Goal: Find specific page/section: Find specific page/section

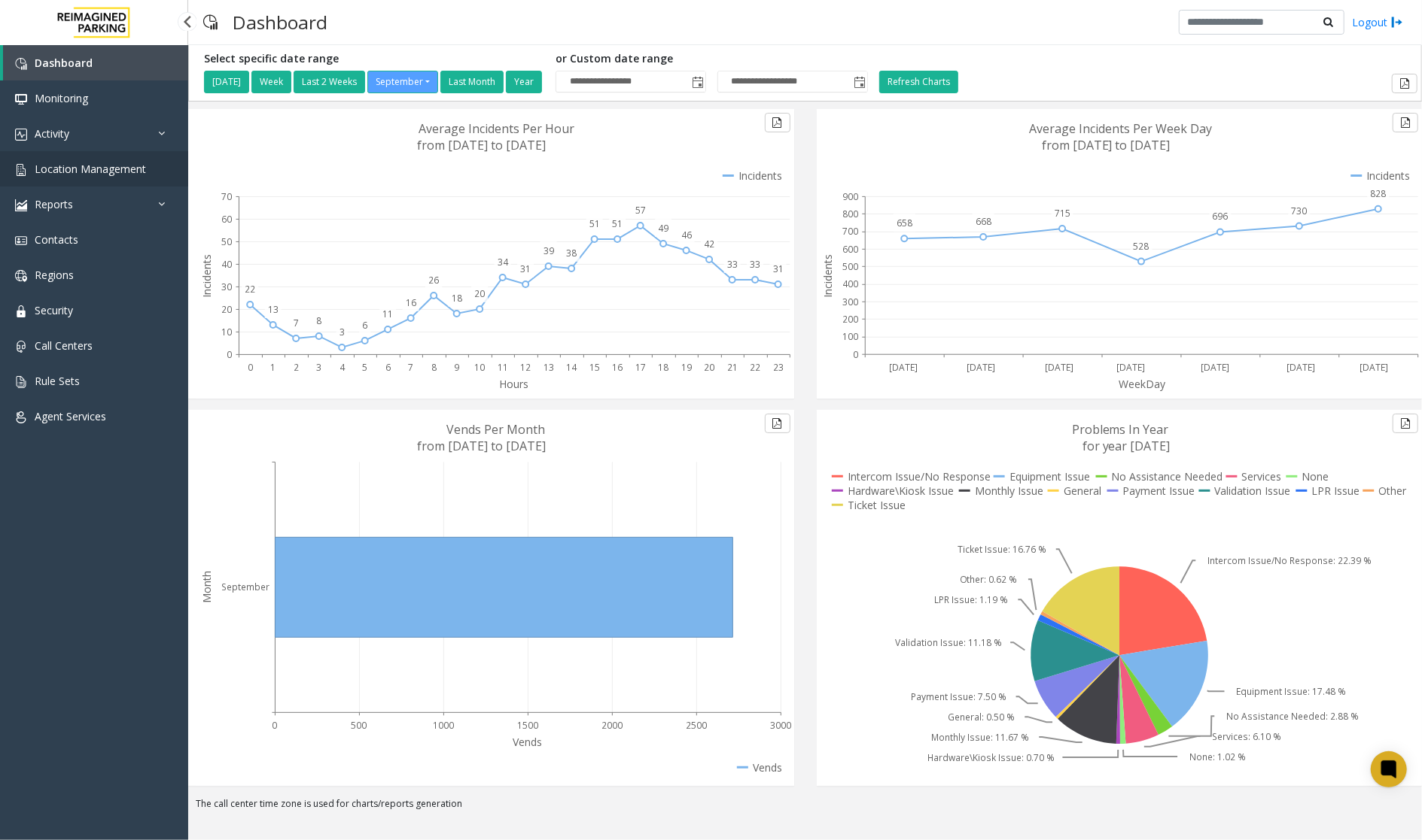
click at [152, 168] on link "Location Management" at bounding box center [94, 169] width 189 height 36
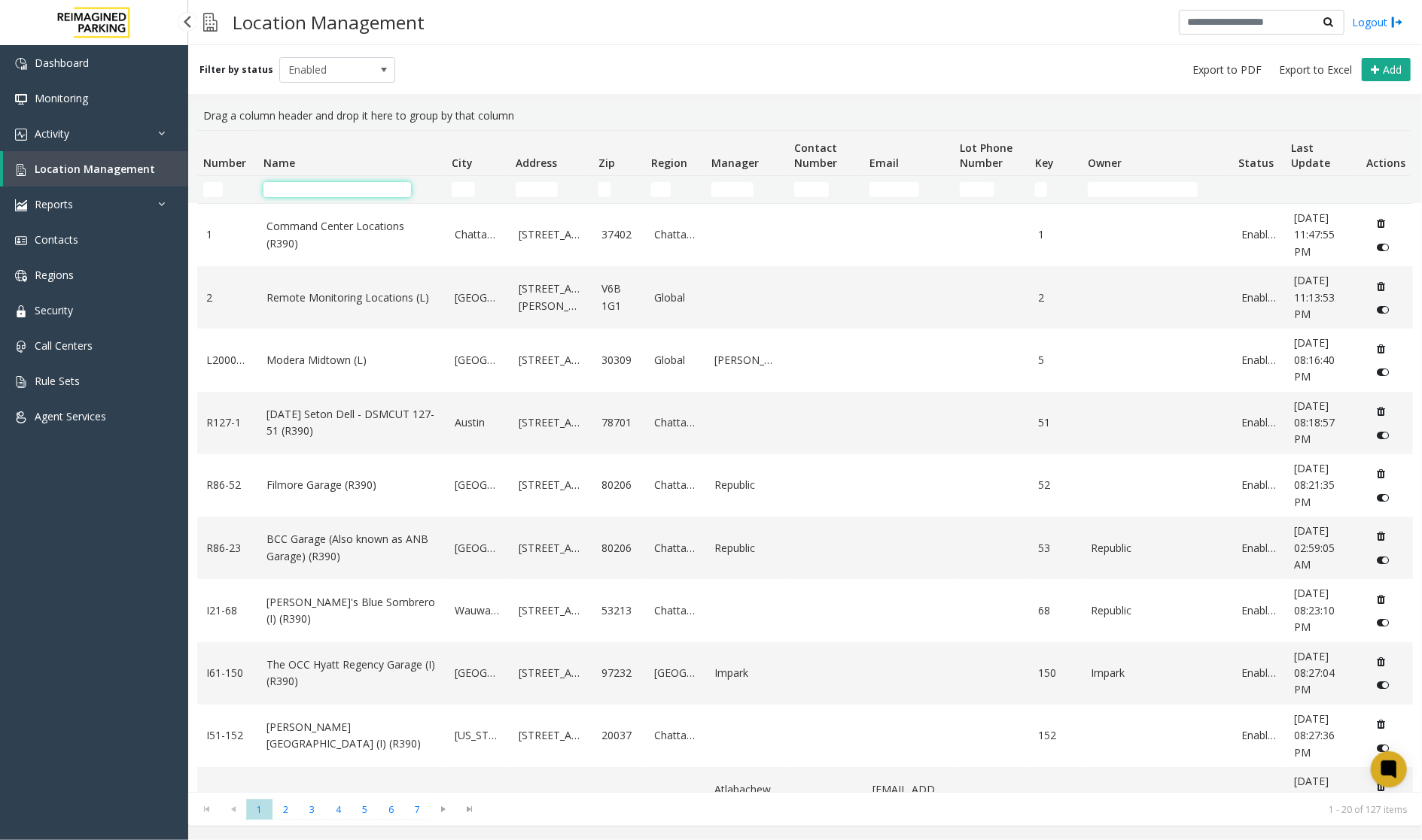
drag, startPoint x: 305, startPoint y: 194, endPoint x: 304, endPoint y: 185, distance: 9.1
click at [305, 194] on input "Name Filter" at bounding box center [336, 189] width 148 height 15
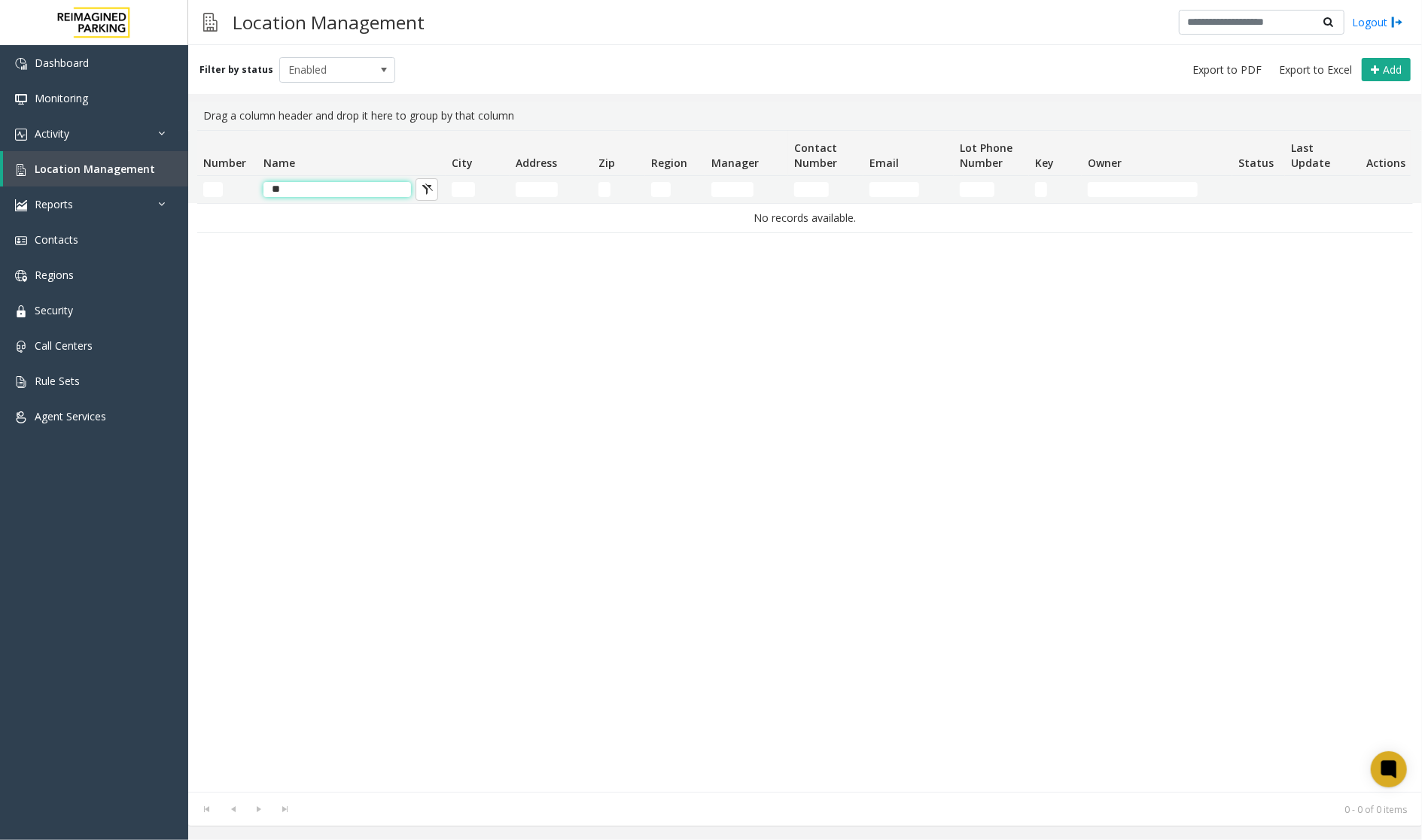
type input "*"
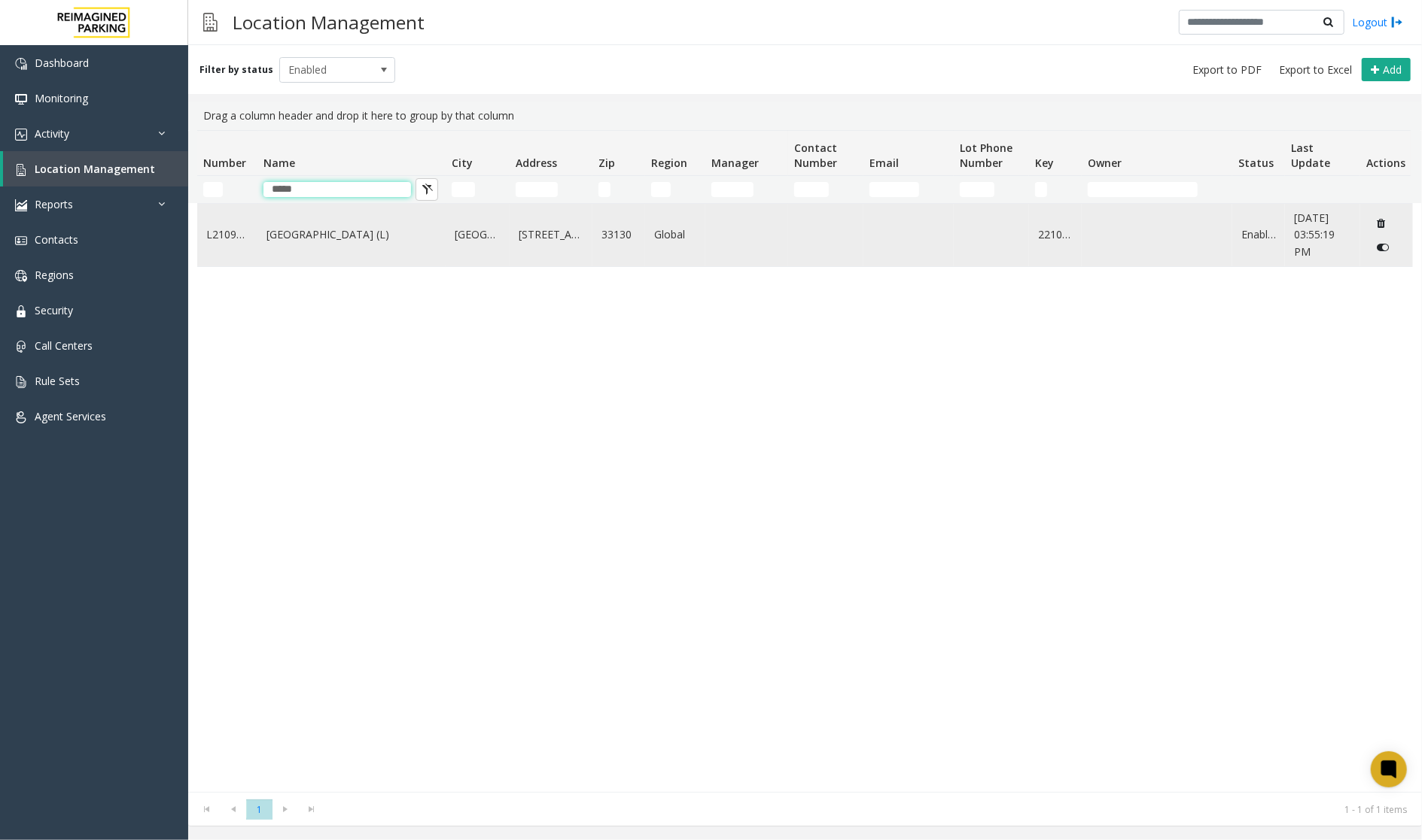
type input "*****"
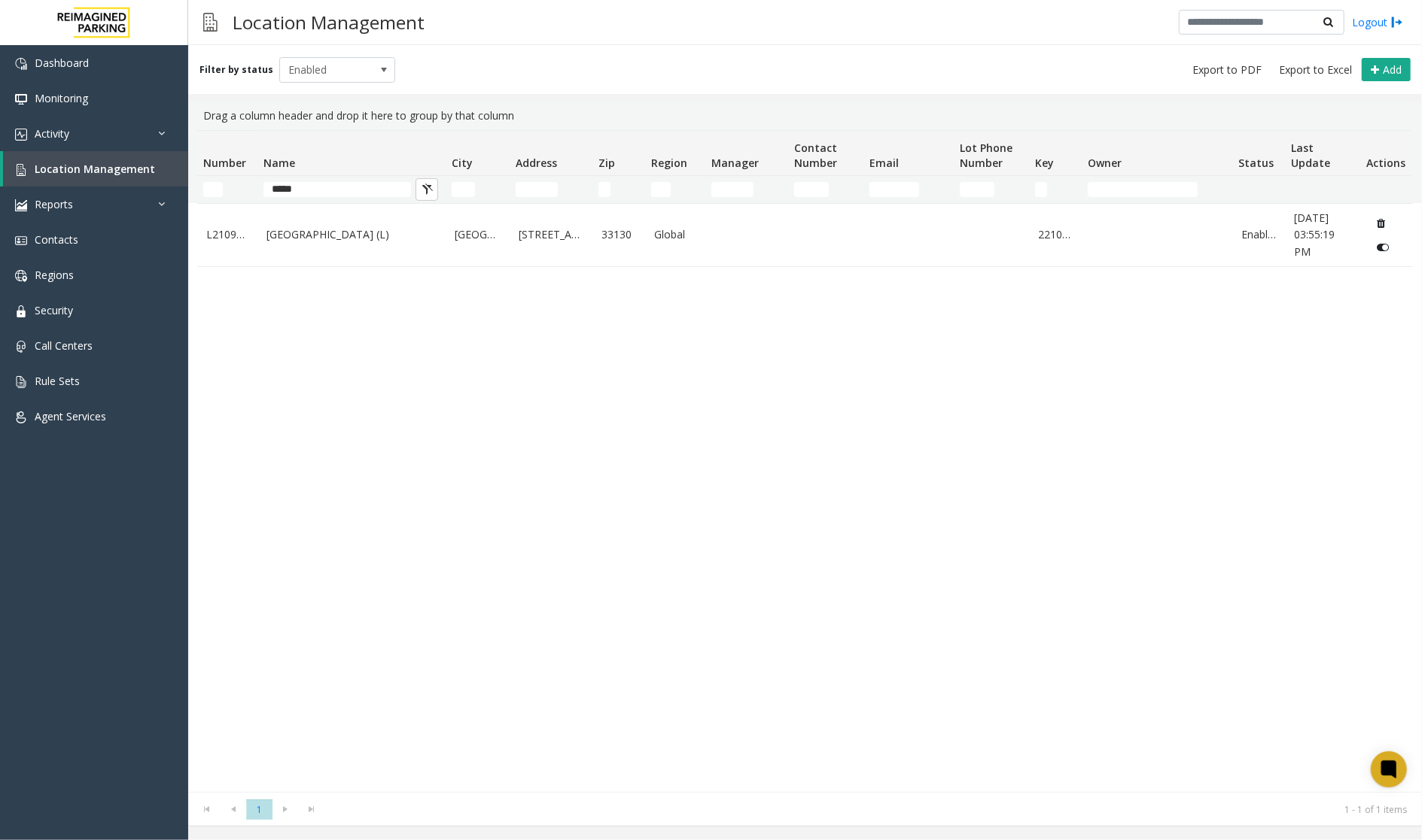
drag, startPoint x: 981, startPoint y: 693, endPoint x: 968, endPoint y: 683, distance: 16.4
click at [981, 693] on div "L21092801 [GEOGRAPHIC_DATA] (L) [GEOGRAPHIC_DATA][STREET_ADDRESS] Global 221032…" at bounding box center [805, 498] width 1216 height 589
click at [331, 175] on th "Name" at bounding box center [351, 154] width 189 height 46
click at [338, 188] on input "*****" at bounding box center [336, 189] width 148 height 15
click at [669, 615] on div "L21092801 [GEOGRAPHIC_DATA] (L) [GEOGRAPHIC_DATA][STREET_ADDRESS] Global 221032…" at bounding box center [805, 498] width 1216 height 589
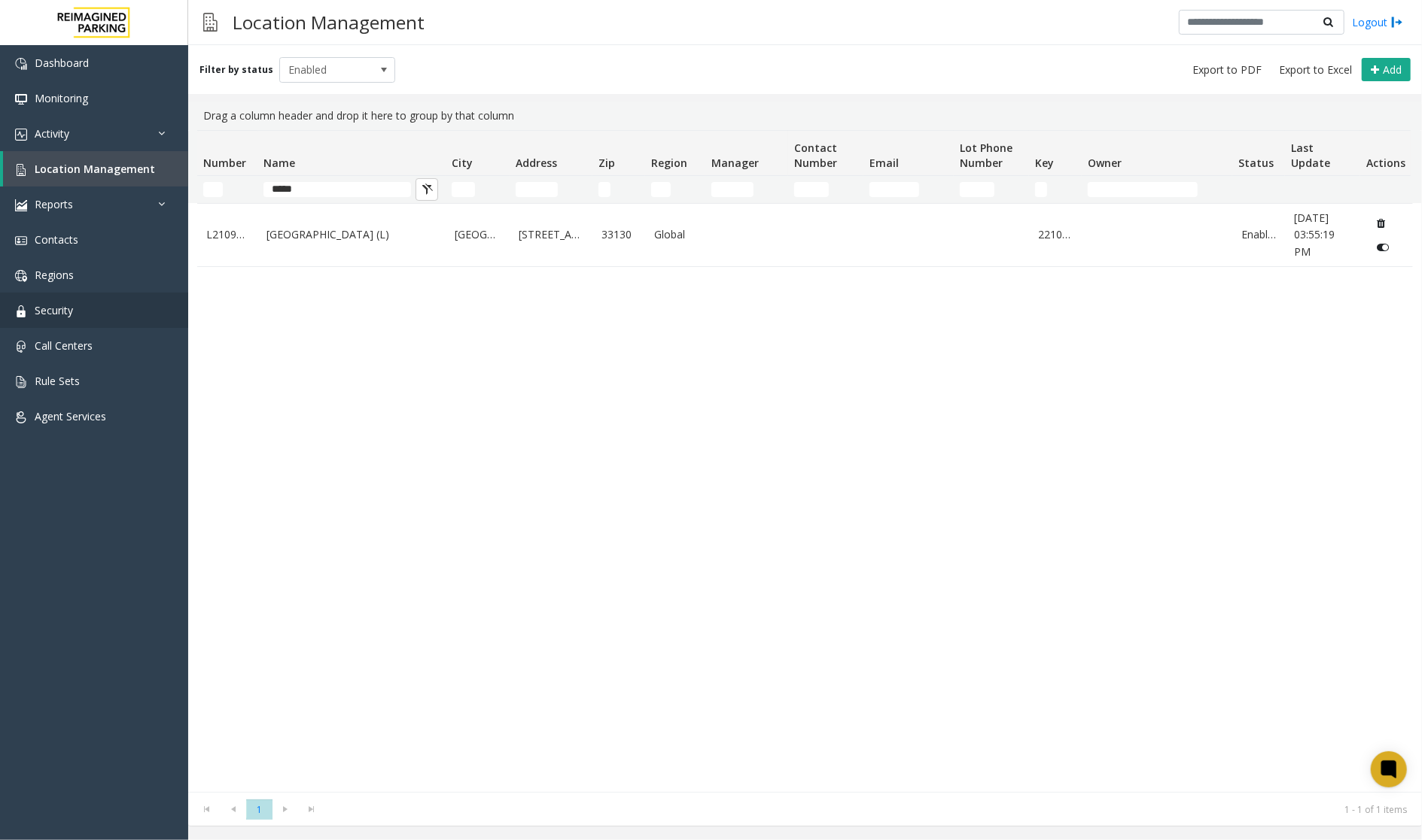
drag, startPoint x: 571, startPoint y: 653, endPoint x: 127, endPoint y: 319, distance: 555.6
click at [571, 650] on div "L21092801 [GEOGRAPHIC_DATA] (L) [GEOGRAPHIC_DATA][STREET_ADDRESS] Global 221032…" at bounding box center [805, 498] width 1216 height 589
click at [1037, 574] on div "L21092801 [GEOGRAPHIC_DATA] (L) [GEOGRAPHIC_DATA][STREET_ADDRESS] Global 221032…" at bounding box center [805, 498] width 1216 height 589
click at [1159, 472] on div "L21092801 [GEOGRAPHIC_DATA] (L) [GEOGRAPHIC_DATA][STREET_ADDRESS] Global 221032…" at bounding box center [805, 498] width 1216 height 589
drag, startPoint x: 641, startPoint y: 549, endPoint x: 644, endPoint y: 537, distance: 12.4
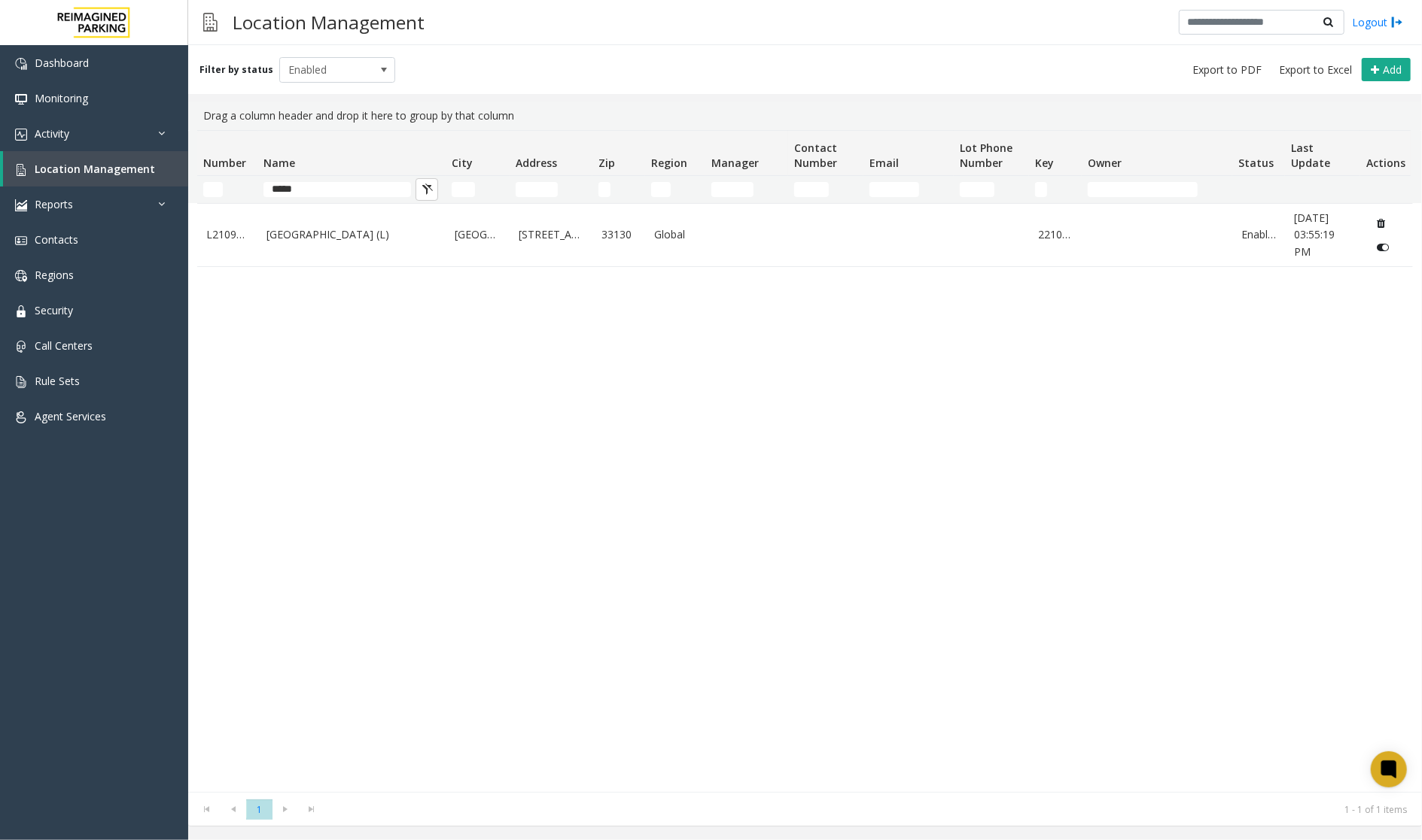
click at [644, 537] on div "L21092801 [GEOGRAPHIC_DATA] (L) [GEOGRAPHIC_DATA][STREET_ADDRESS] Global 221032…" at bounding box center [805, 498] width 1216 height 589
click at [1274, 441] on div "L21092801 [GEOGRAPHIC_DATA] (L) [GEOGRAPHIC_DATA][STREET_ADDRESS] Global 221032…" at bounding box center [805, 498] width 1216 height 589
